Goal: Task Accomplishment & Management: Use online tool/utility

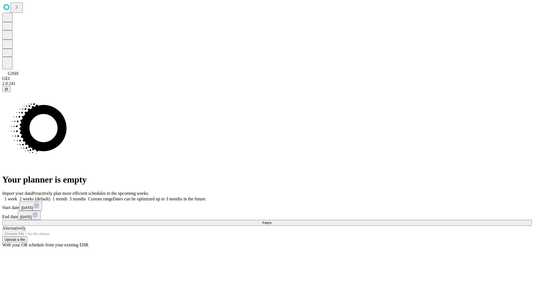
click at [272, 220] on span "Fetch" at bounding box center [266, 222] width 9 height 4
